Goal: Obtain resource: Download file/media

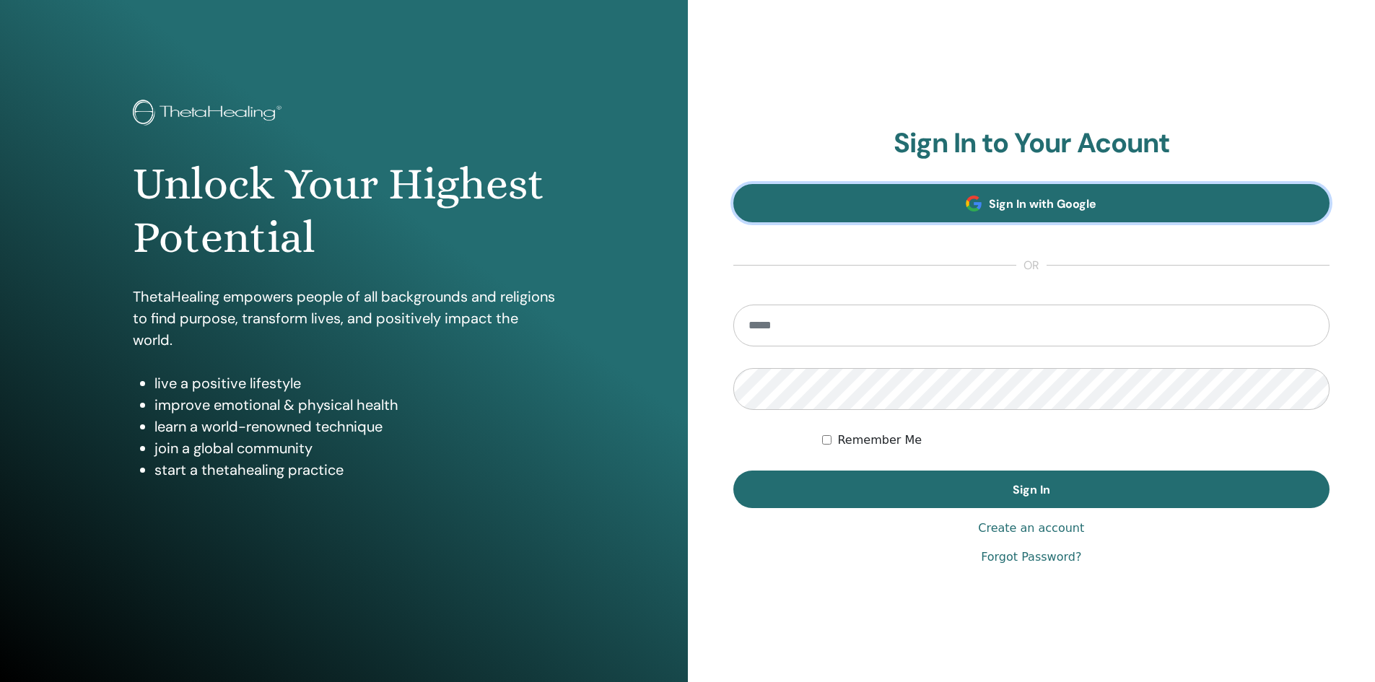
click at [998, 204] on span "Sign In with Google" at bounding box center [1043, 203] width 108 height 15
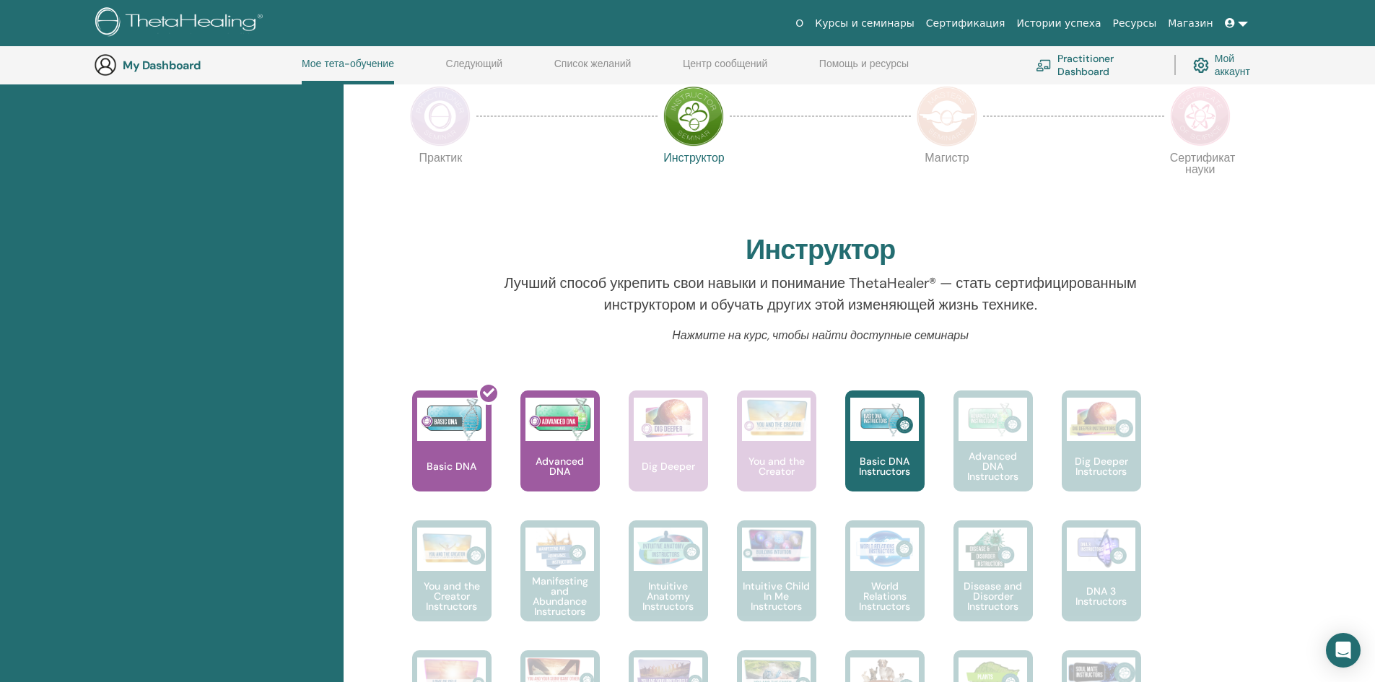
scroll to position [327, 0]
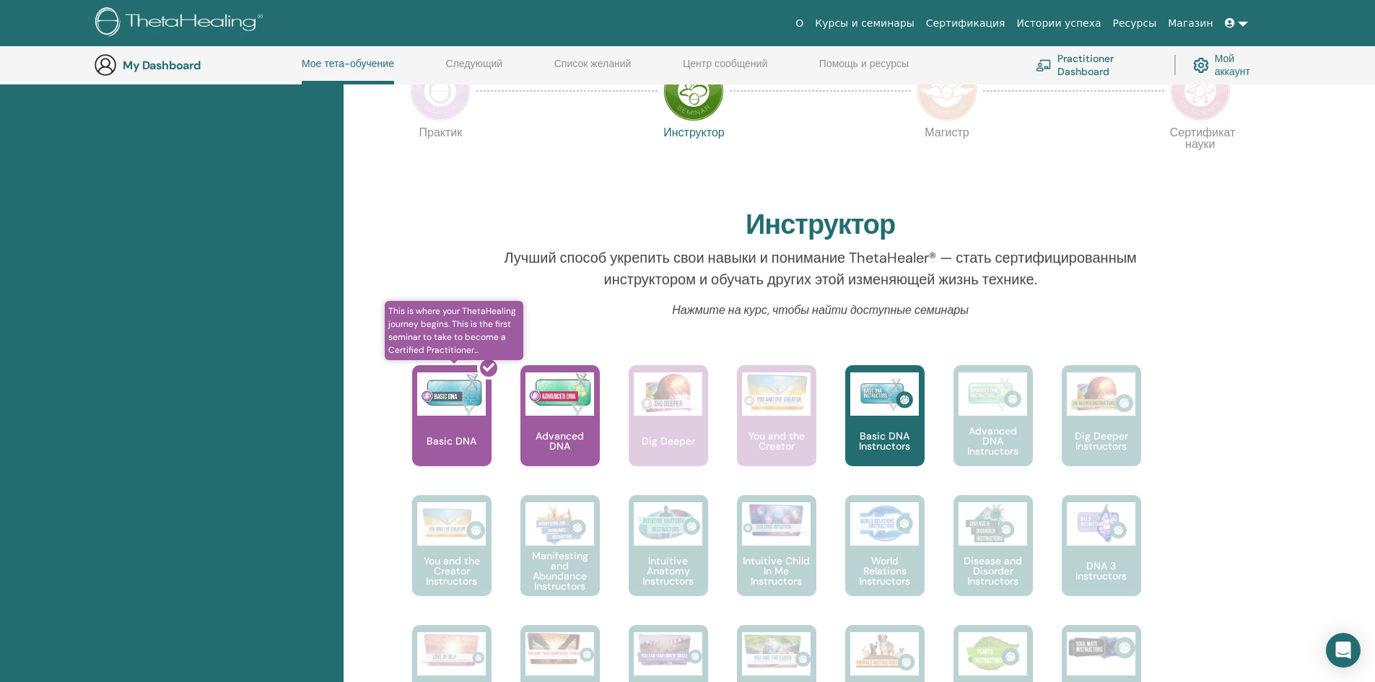
click at [451, 428] on div at bounding box center [460, 422] width 79 height 130
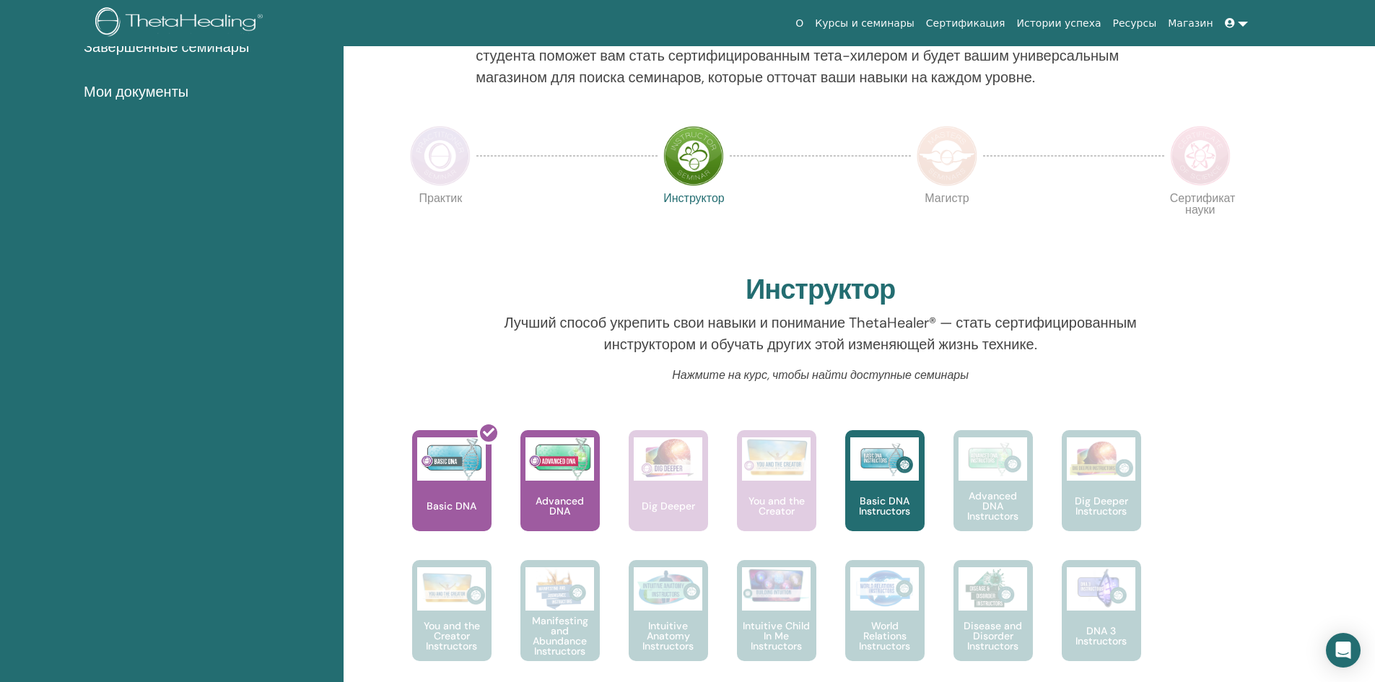
scroll to position [0, 0]
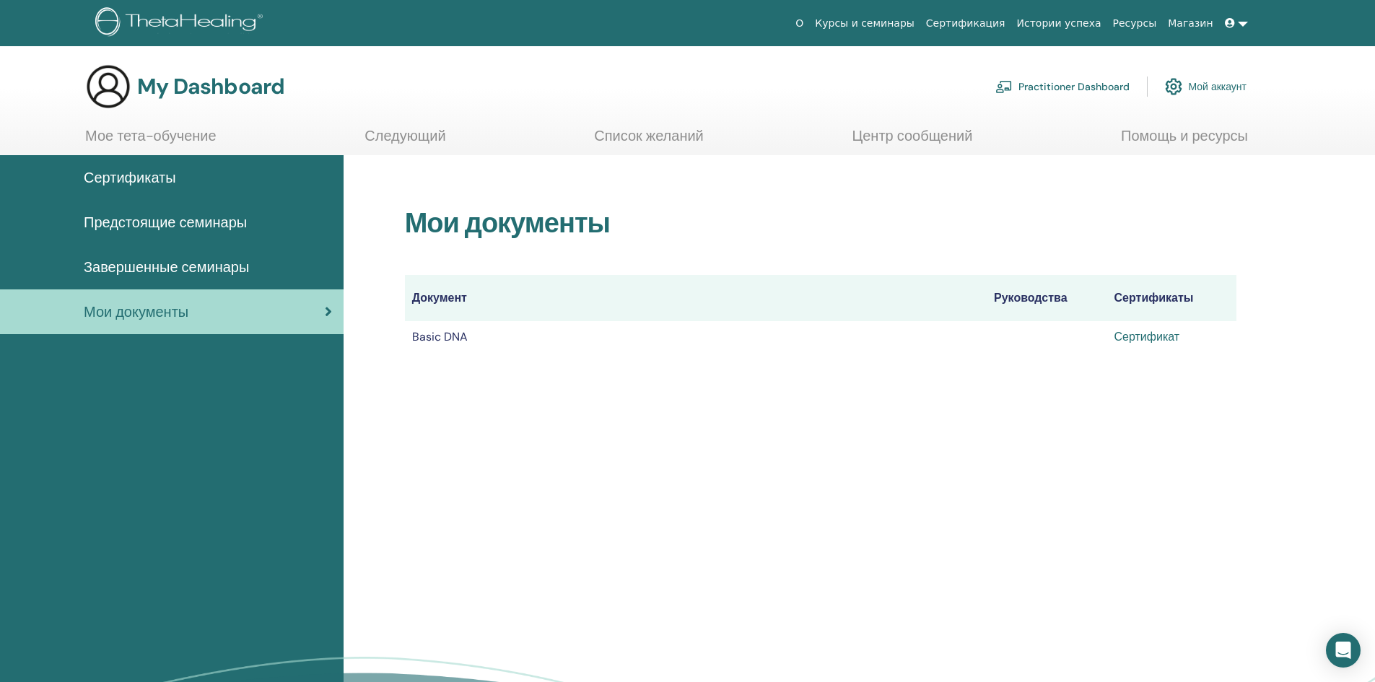
click at [1145, 335] on link "Сертификат" at bounding box center [1147, 336] width 66 height 15
click at [1238, 24] on link at bounding box center [1236, 23] width 35 height 27
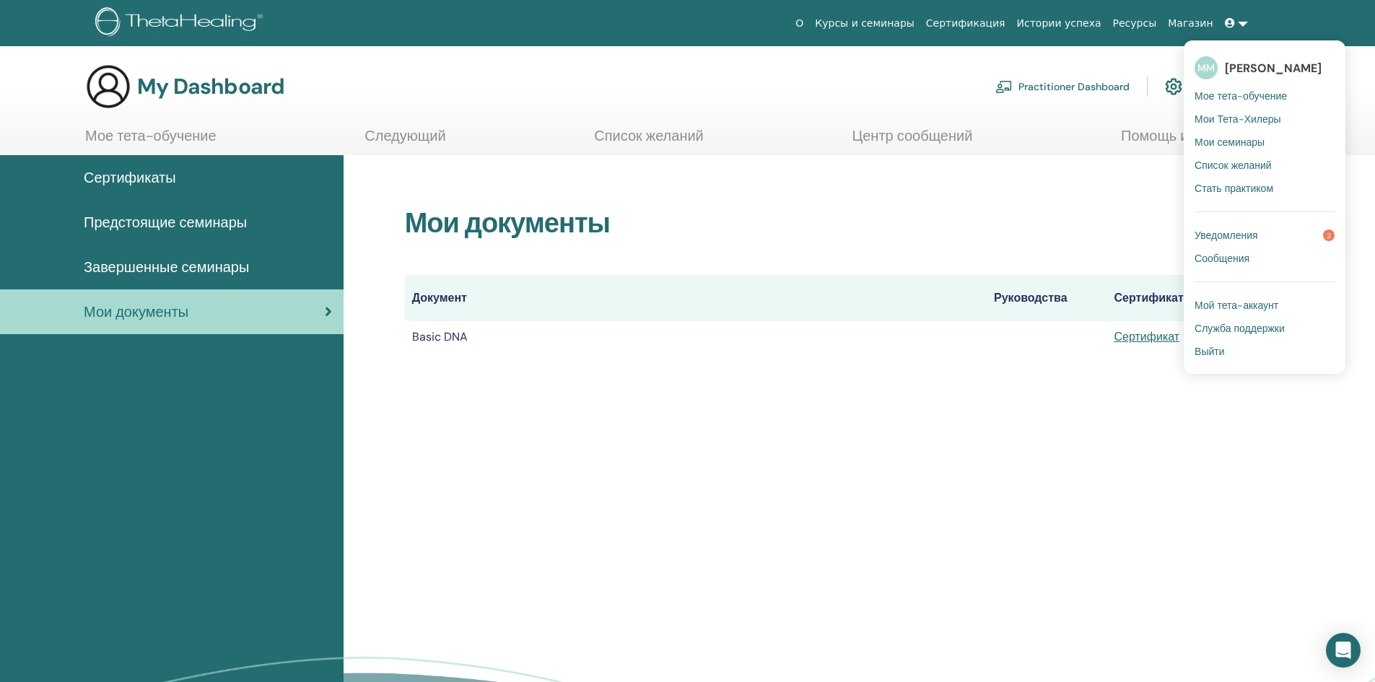
click at [1236, 237] on span "Уведомления" at bounding box center [1226, 235] width 64 height 13
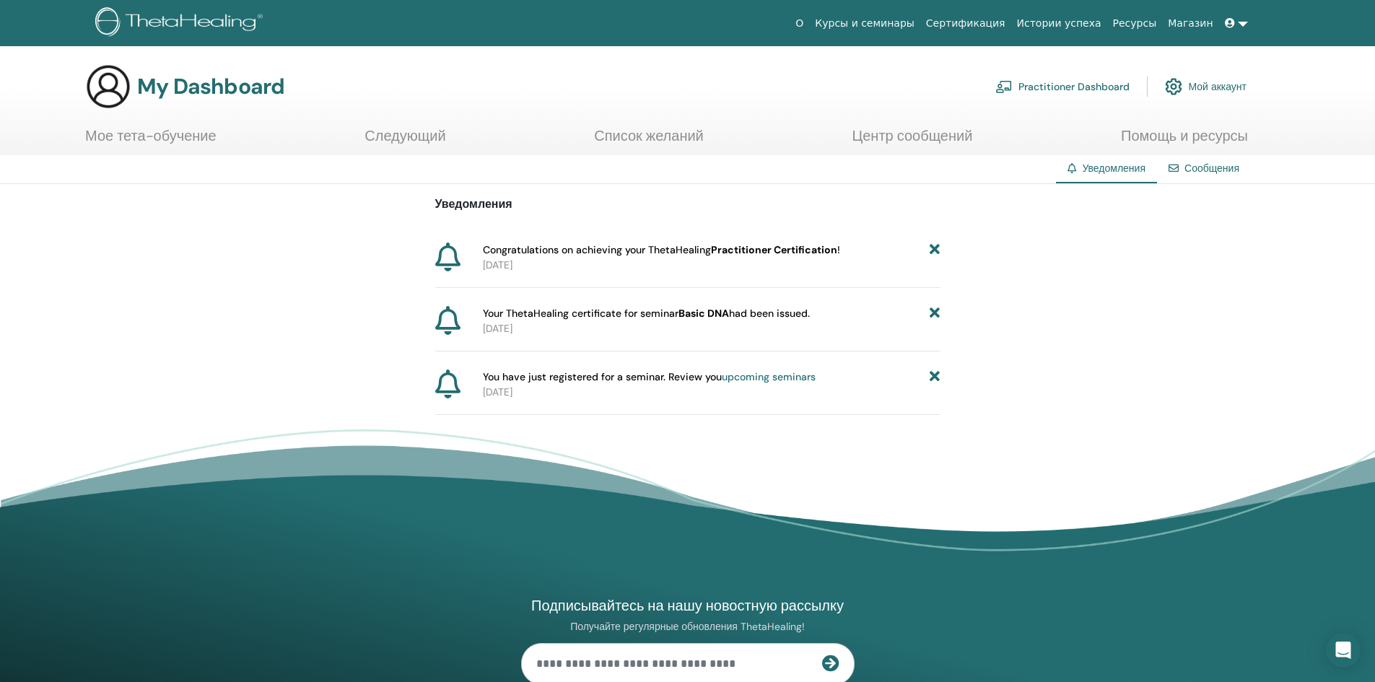
click at [1207, 86] on link "Мой аккаунт" at bounding box center [1206, 87] width 82 height 32
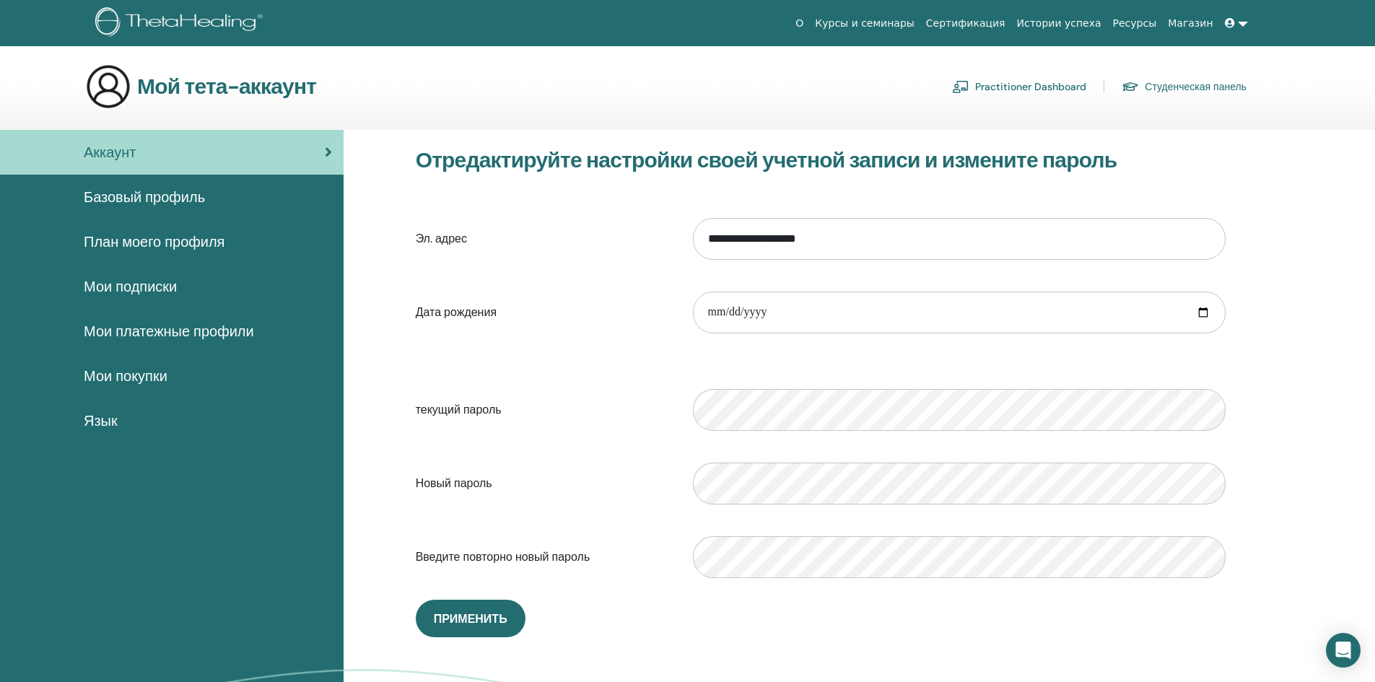
click at [227, 329] on span "Мои платежные профили" at bounding box center [169, 331] width 170 height 22
